Goal: Use online tool/utility: Utilize a website feature to perform a specific function

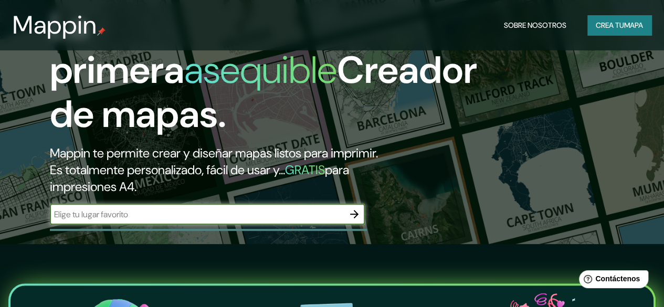
scroll to position [65, 0]
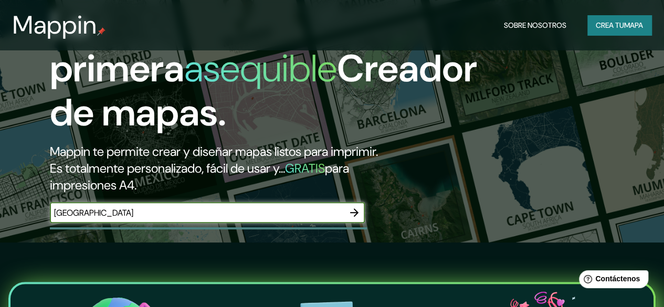
type input "[GEOGRAPHIC_DATA]"
click at [351, 219] on icon "button" at bounding box center [354, 212] width 13 height 13
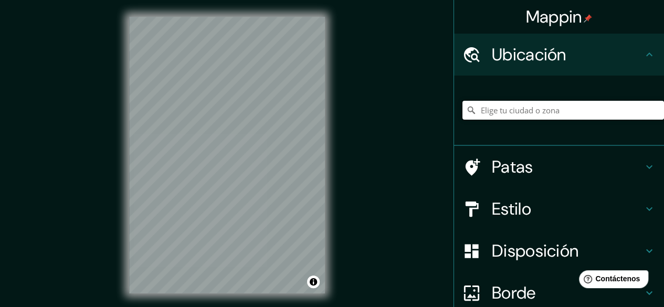
click at [506, 106] on input "Elige tu ciudad o zona" at bounding box center [564, 110] width 202 height 19
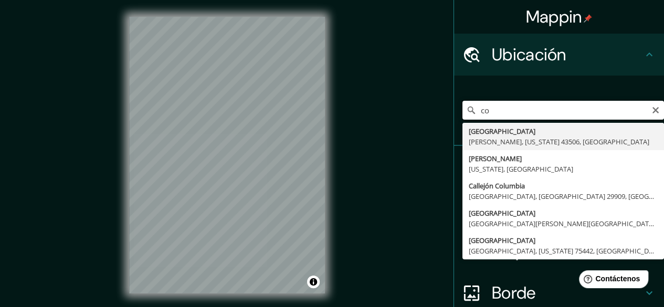
type input "c"
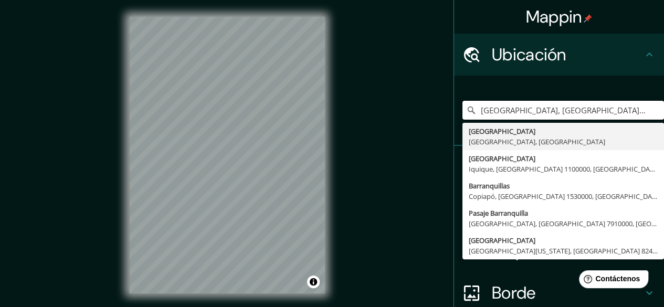
type input "[GEOGRAPHIC_DATA], [GEOGRAPHIC_DATA], [GEOGRAPHIC_DATA]"
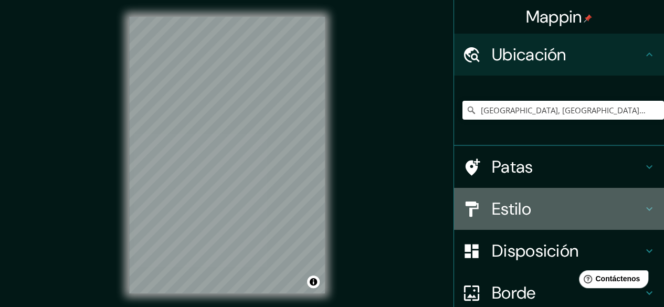
click at [569, 198] on div "Estilo" at bounding box center [559, 209] width 210 height 42
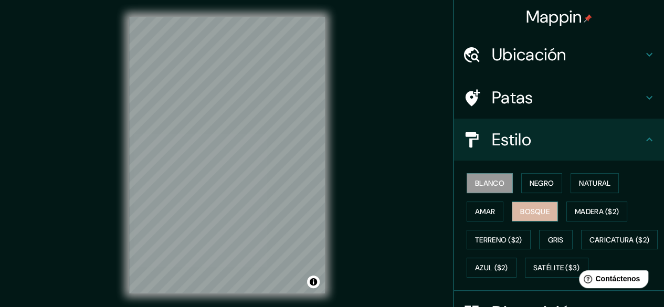
click at [538, 212] on font "Bosque" at bounding box center [534, 211] width 29 height 9
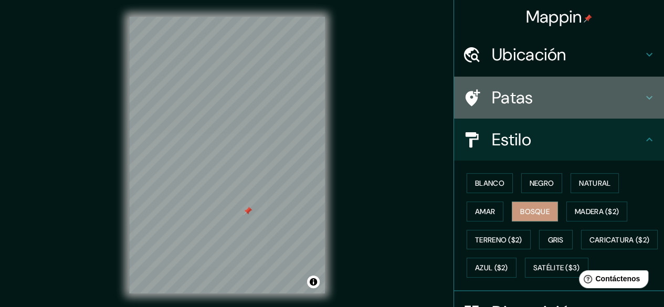
click at [549, 112] on div "Patas" at bounding box center [559, 98] width 210 height 42
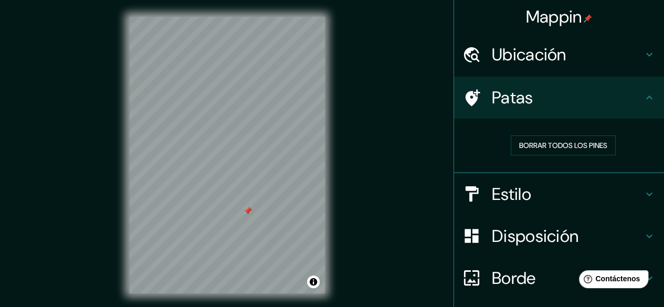
click at [526, 254] on div "Disposición" at bounding box center [559, 236] width 210 height 42
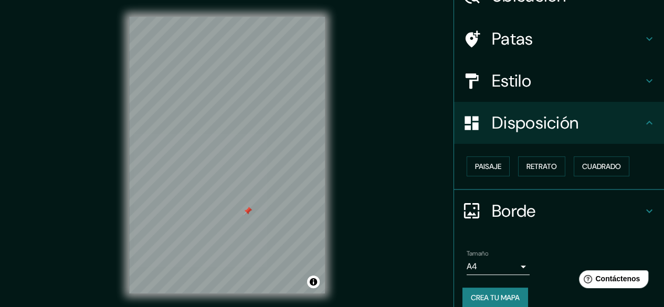
scroll to position [63, 0]
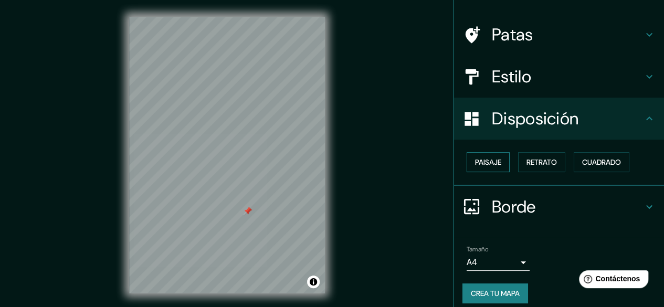
click at [483, 164] on font "Paisaje" at bounding box center [488, 162] width 26 height 9
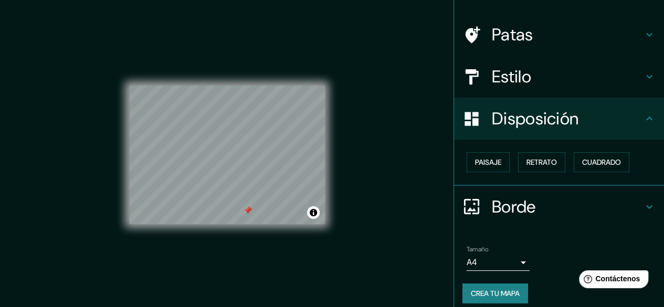
click at [502, 57] on div "Estilo" at bounding box center [559, 77] width 210 height 42
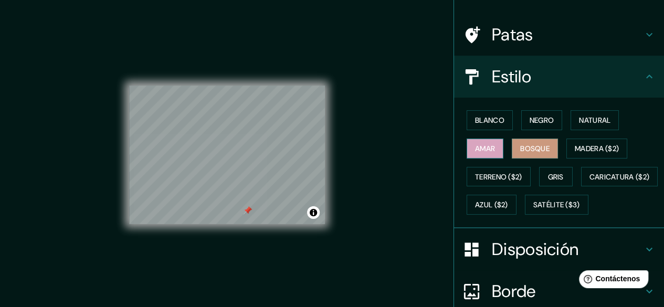
click at [467, 148] on button "Amar" at bounding box center [485, 149] width 37 height 20
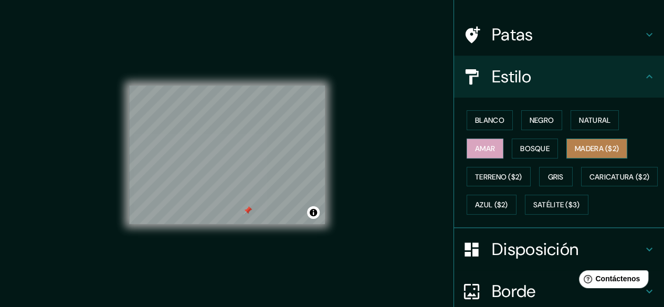
click at [582, 154] on font "Madera ($2)" at bounding box center [597, 149] width 44 height 14
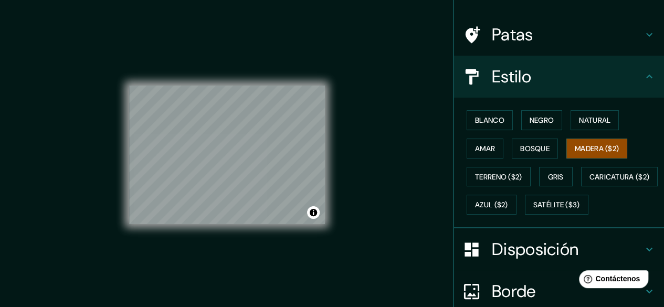
click at [331, 165] on div "© Mapbox © OpenStreetMap Improve this map" at bounding box center [227, 155] width 230 height 310
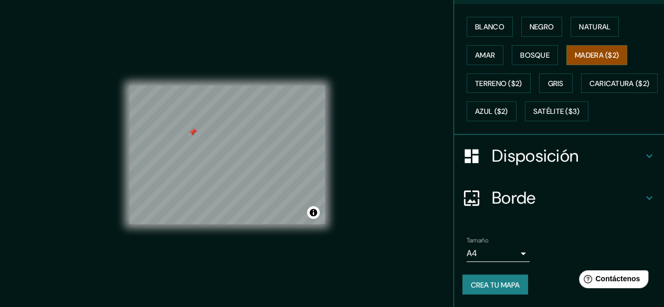
click at [563, 138] on div "Disposición" at bounding box center [559, 156] width 210 height 42
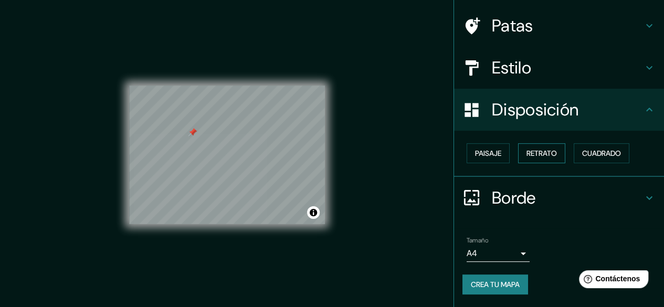
scroll to position [70, 0]
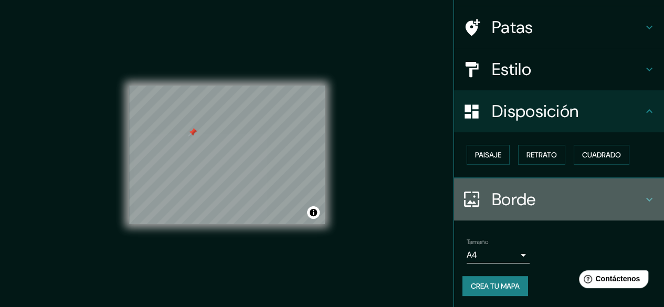
click at [502, 219] on div "Borde" at bounding box center [559, 200] width 210 height 42
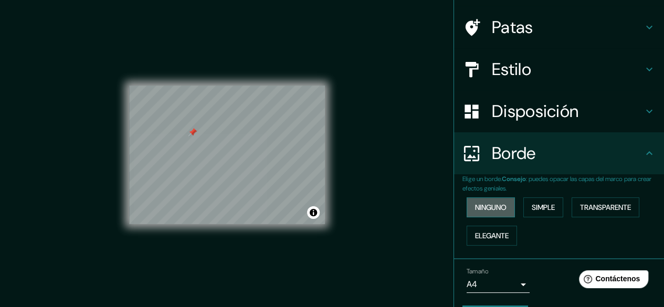
click at [496, 209] on font "Ninguno" at bounding box center [491, 207] width 32 height 9
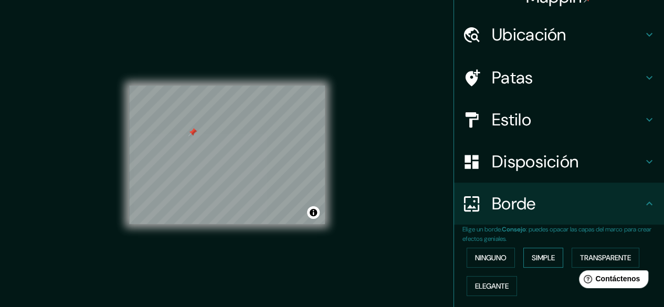
scroll to position [20, 0]
click at [502, 110] on font "Estilo" at bounding box center [511, 120] width 39 height 22
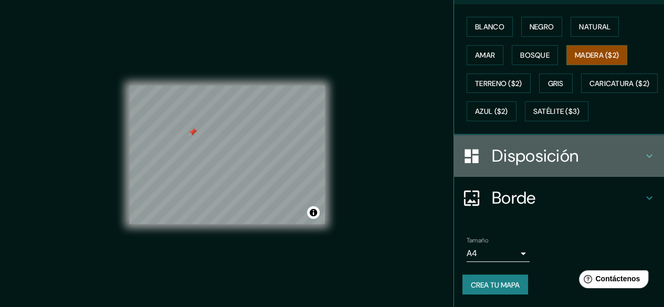
click at [572, 150] on h4 "Disposición" at bounding box center [567, 155] width 151 height 21
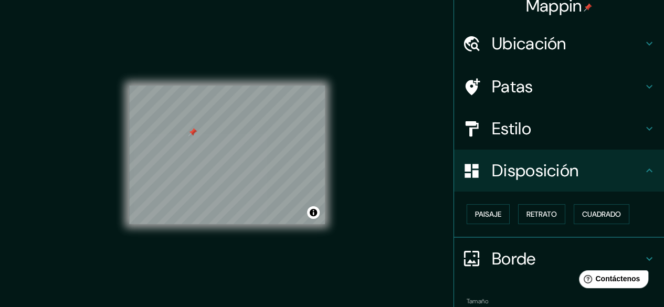
scroll to position [9, 0]
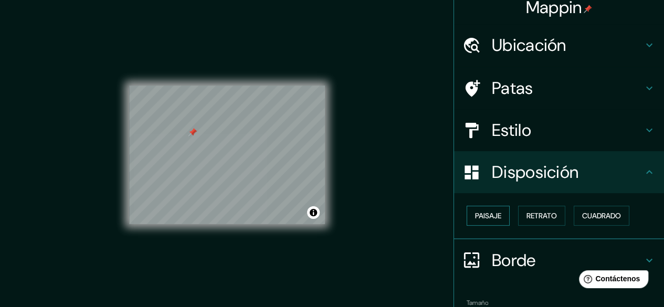
click at [486, 207] on button "Paisaje" at bounding box center [488, 216] width 43 height 20
click at [527, 212] on font "Retrato" at bounding box center [542, 215] width 30 height 9
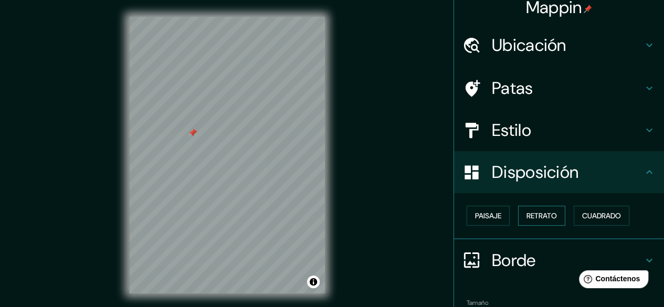
click at [527, 212] on font "Retrato" at bounding box center [542, 215] width 30 height 9
click at [584, 228] on div "Paisaje Retrato Cuadrado" at bounding box center [564, 216] width 202 height 28
click at [582, 225] on div "Paisaje Retrato Cuadrado" at bounding box center [564, 216] width 202 height 28
click at [582, 222] on font "Cuadrado" at bounding box center [601, 216] width 39 height 14
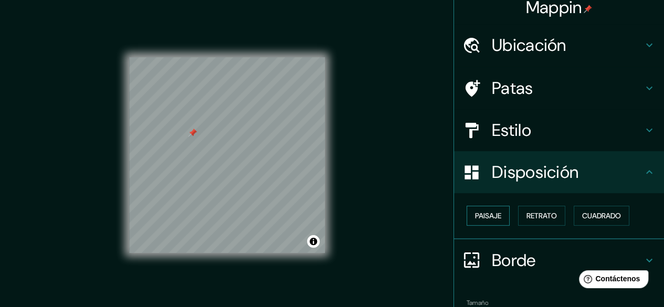
click at [478, 223] on button "Paisaje" at bounding box center [488, 216] width 43 height 20
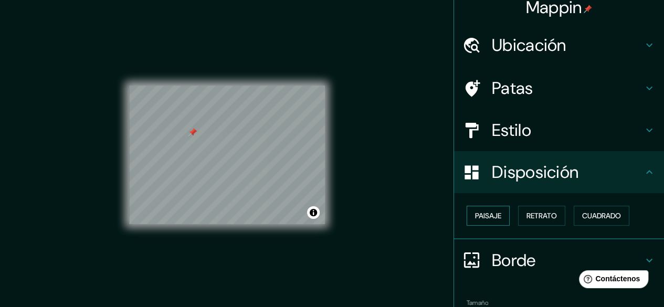
click at [478, 223] on button "Paisaje" at bounding box center [488, 216] width 43 height 20
click at [319, 214] on button "Activar o desactivar atribución" at bounding box center [313, 212] width 13 height 13
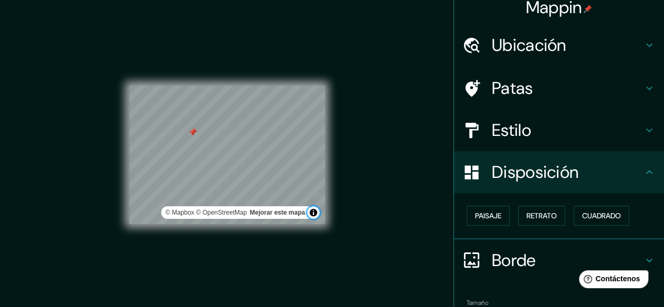
click at [319, 214] on button "Activar o desactivar atribución" at bounding box center [313, 212] width 13 height 13
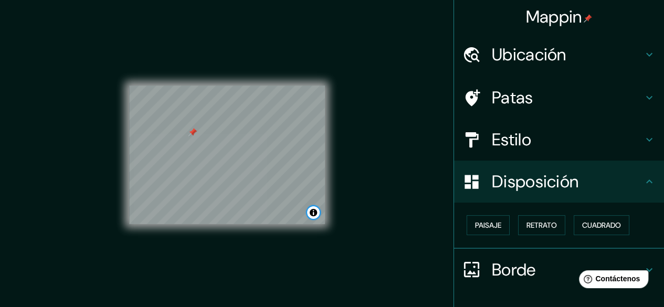
scroll to position [70, 0]
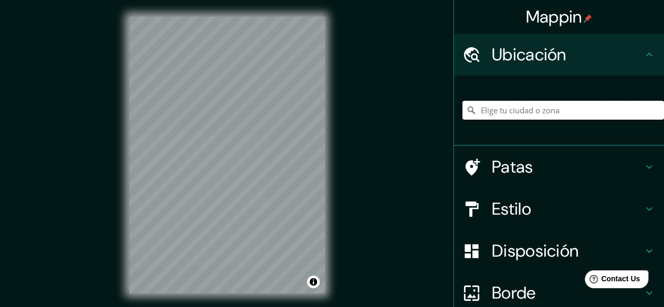
drag, startPoint x: 513, startPoint y: 105, endPoint x: 513, endPoint y: 111, distance: 6.3
click at [513, 111] on input "Elige tu ciudad o zona" at bounding box center [564, 110] width 202 height 19
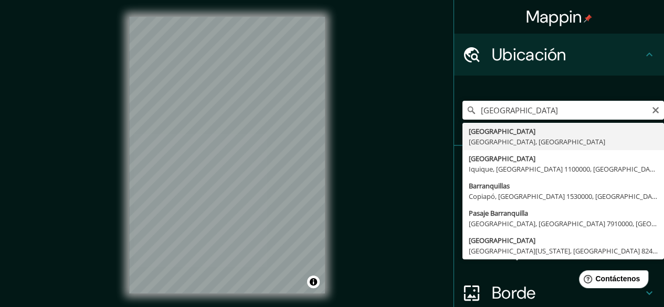
type input "[GEOGRAPHIC_DATA], [GEOGRAPHIC_DATA], [GEOGRAPHIC_DATA]"
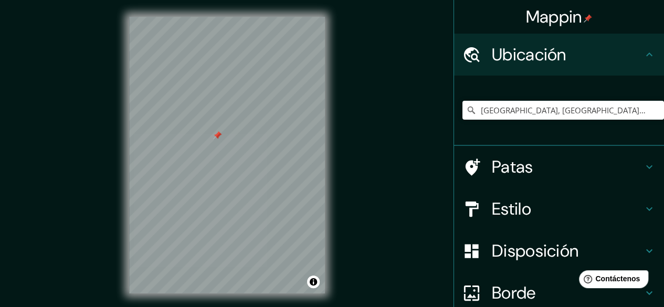
click at [213, 17] on div at bounding box center [227, 17] width 196 height 0
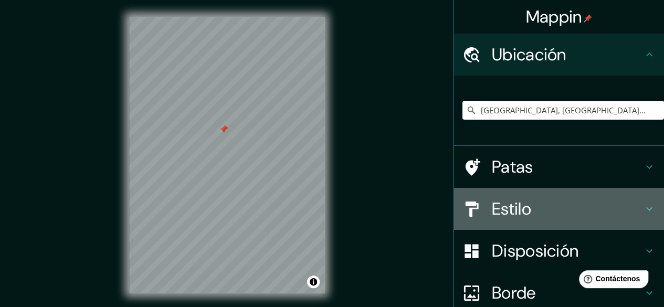
click at [557, 224] on div "Estilo" at bounding box center [559, 209] width 210 height 42
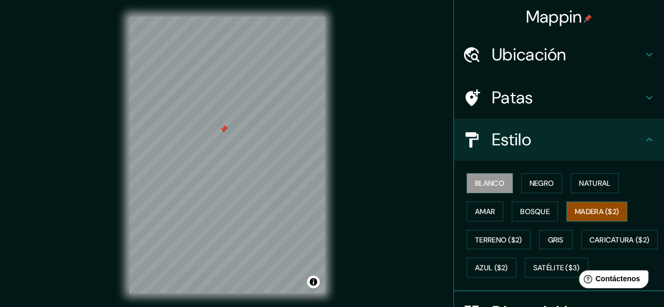
click at [583, 218] on button "Madera ($2)" at bounding box center [597, 212] width 61 height 20
click at [548, 242] on font "Gris" at bounding box center [556, 239] width 16 height 9
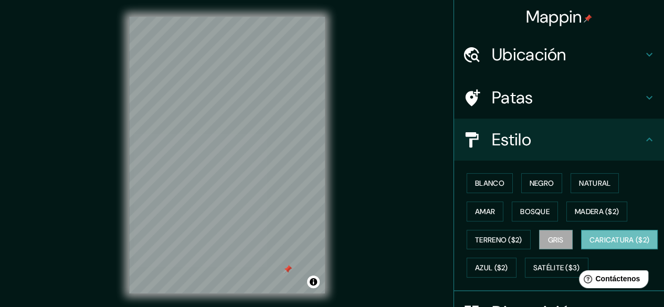
click at [590, 245] on font "Caricatura ($2)" at bounding box center [620, 239] width 60 height 9
click at [151, 111] on div "© Mapbox © OpenStreetMap Improve this map" at bounding box center [227, 155] width 230 height 310
click at [508, 261] on font "Azul ($2)" at bounding box center [491, 268] width 33 height 14
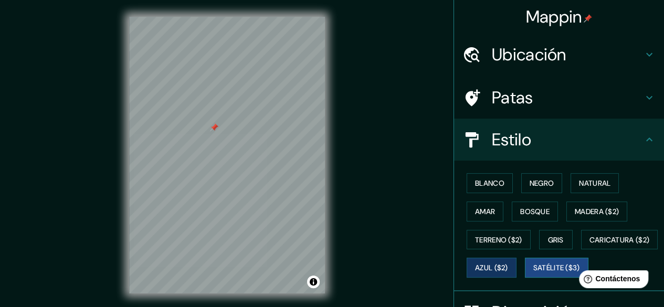
click at [534, 273] on font "Satélite ($3)" at bounding box center [557, 268] width 47 height 9
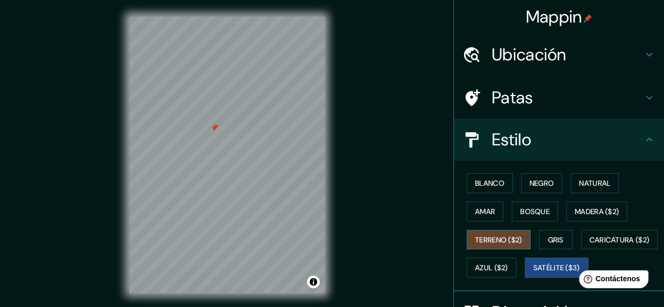
click at [483, 240] on font "Terreno ($2)" at bounding box center [498, 239] width 47 height 9
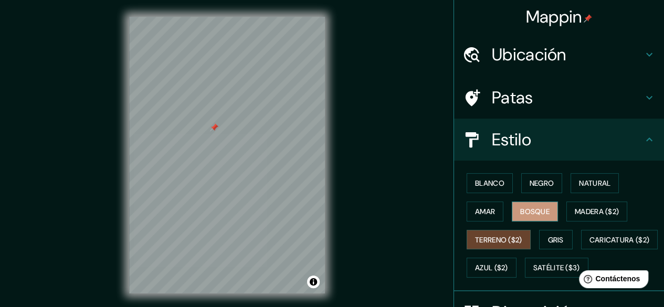
click at [520, 213] on font "Bosque" at bounding box center [534, 211] width 29 height 9
click at [487, 209] on font "Amar" at bounding box center [485, 211] width 20 height 9
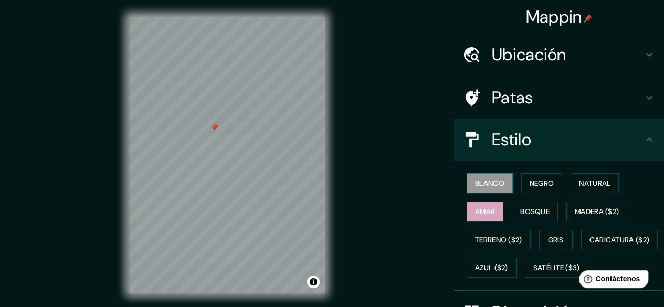
click at [485, 185] on font "Blanco" at bounding box center [489, 183] width 29 height 9
click at [548, 182] on button "Negro" at bounding box center [542, 183] width 41 height 20
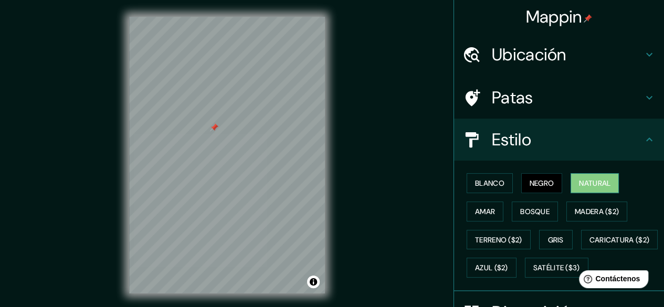
click at [599, 179] on font "Natural" at bounding box center [595, 183] width 32 height 9
click at [588, 203] on button "Madera ($2)" at bounding box center [597, 212] width 61 height 20
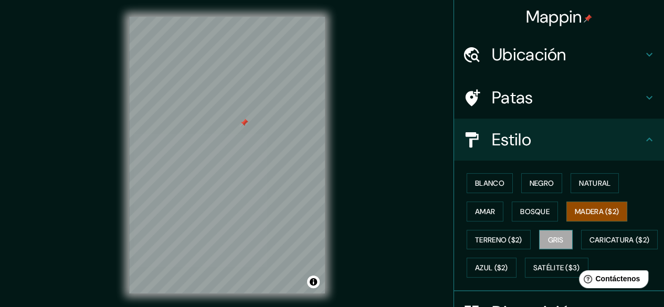
click at [553, 231] on button "Gris" at bounding box center [556, 240] width 34 height 20
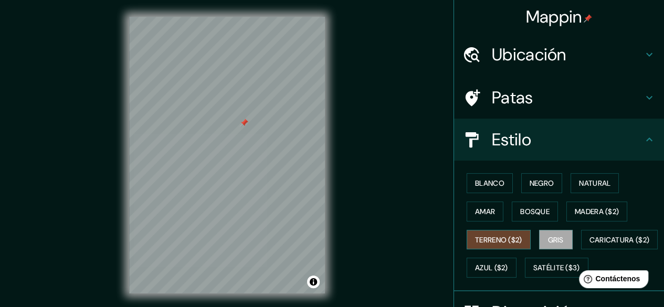
click at [504, 241] on font "Terreno ($2)" at bounding box center [498, 239] width 47 height 9
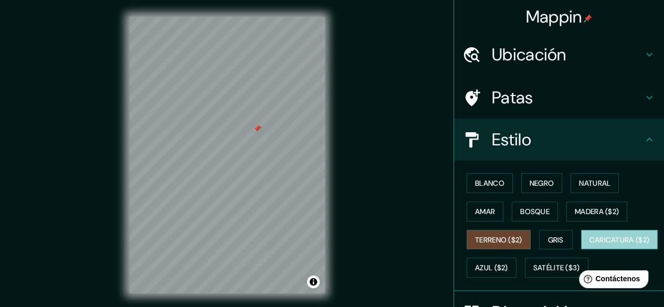
click at [581, 250] on button "Caricatura ($2)" at bounding box center [619, 240] width 77 height 20
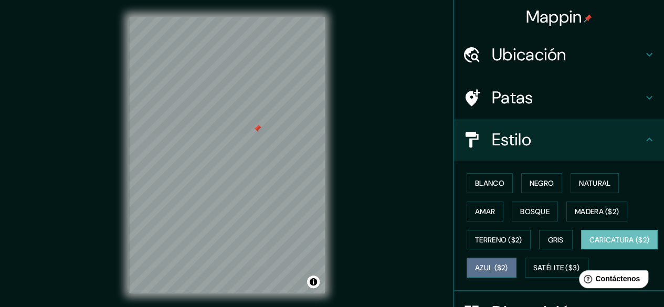
click at [508, 268] on font "Azul ($2)" at bounding box center [491, 268] width 33 height 9
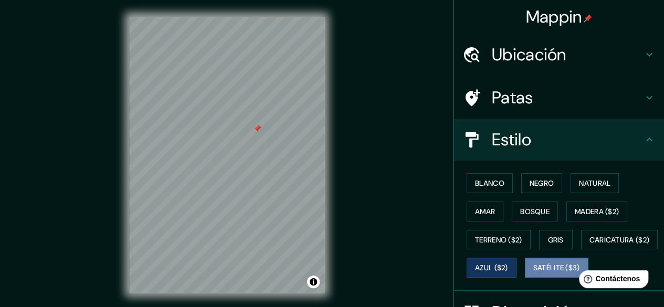
click at [534, 275] on font "Satélite ($3)" at bounding box center [557, 268] width 47 height 14
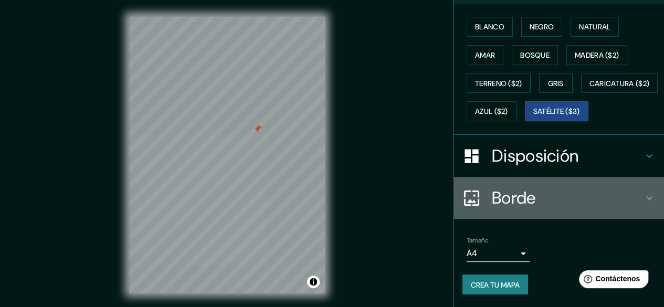
click at [515, 202] on font "Borde" at bounding box center [514, 198] width 44 height 22
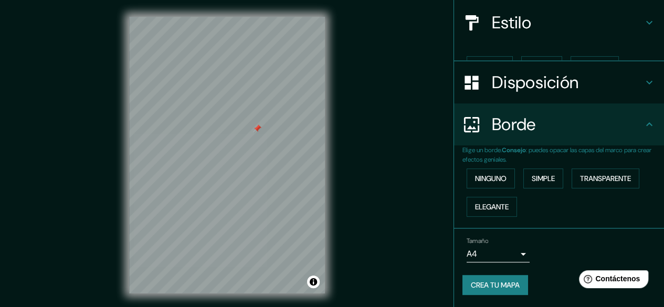
scroll to position [99, 0]
